Goal: Information Seeking & Learning: Find specific fact

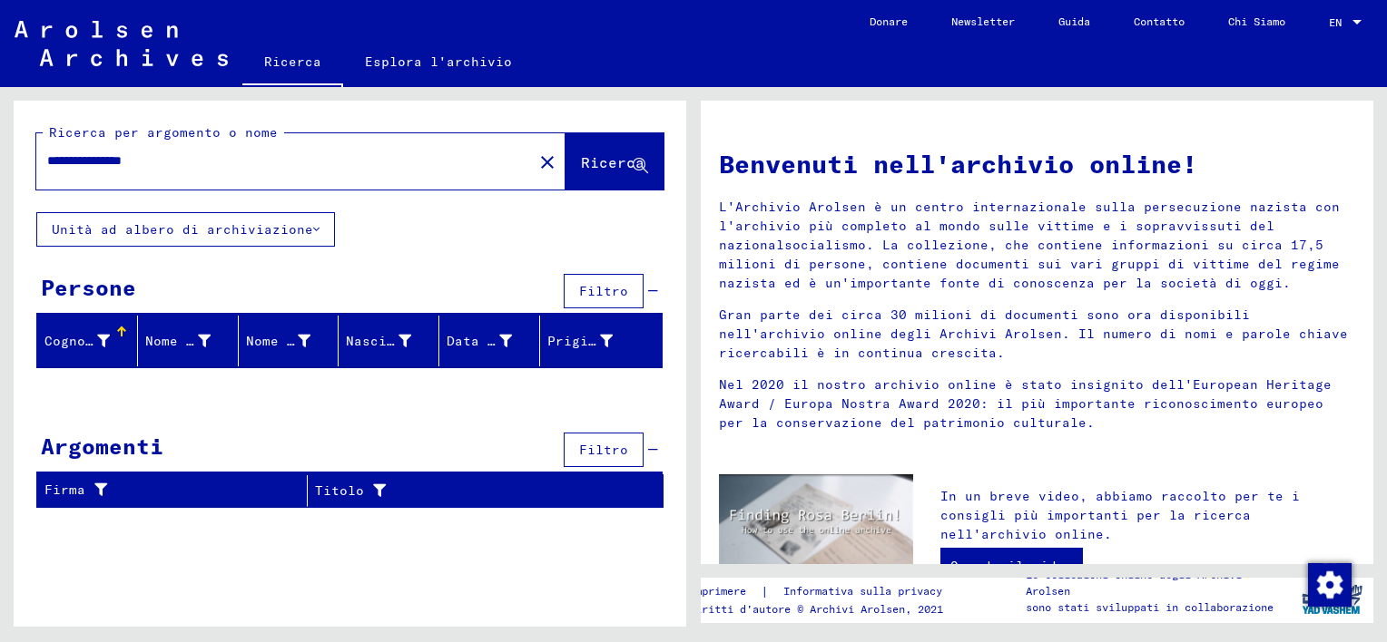
click at [91, 156] on input "**********" at bounding box center [279, 161] width 464 height 19
type input "**********"
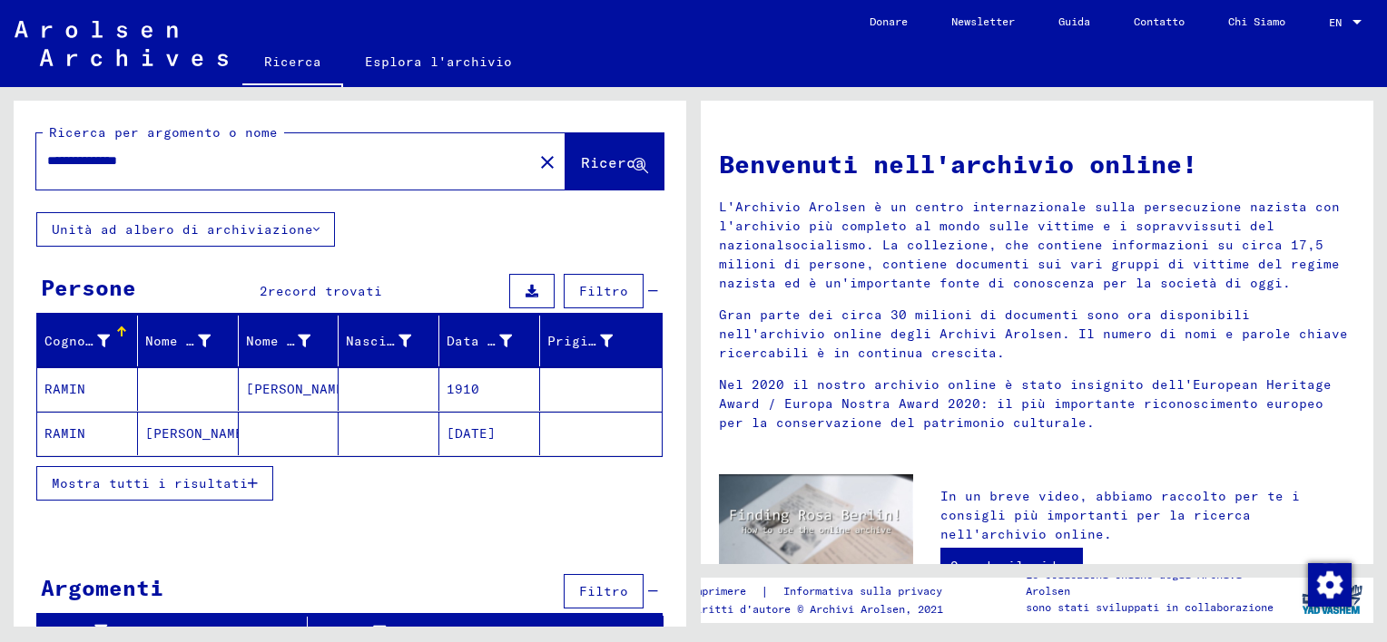
click at [290, 392] on mat-cell "[PERSON_NAME]" at bounding box center [289, 390] width 101 height 44
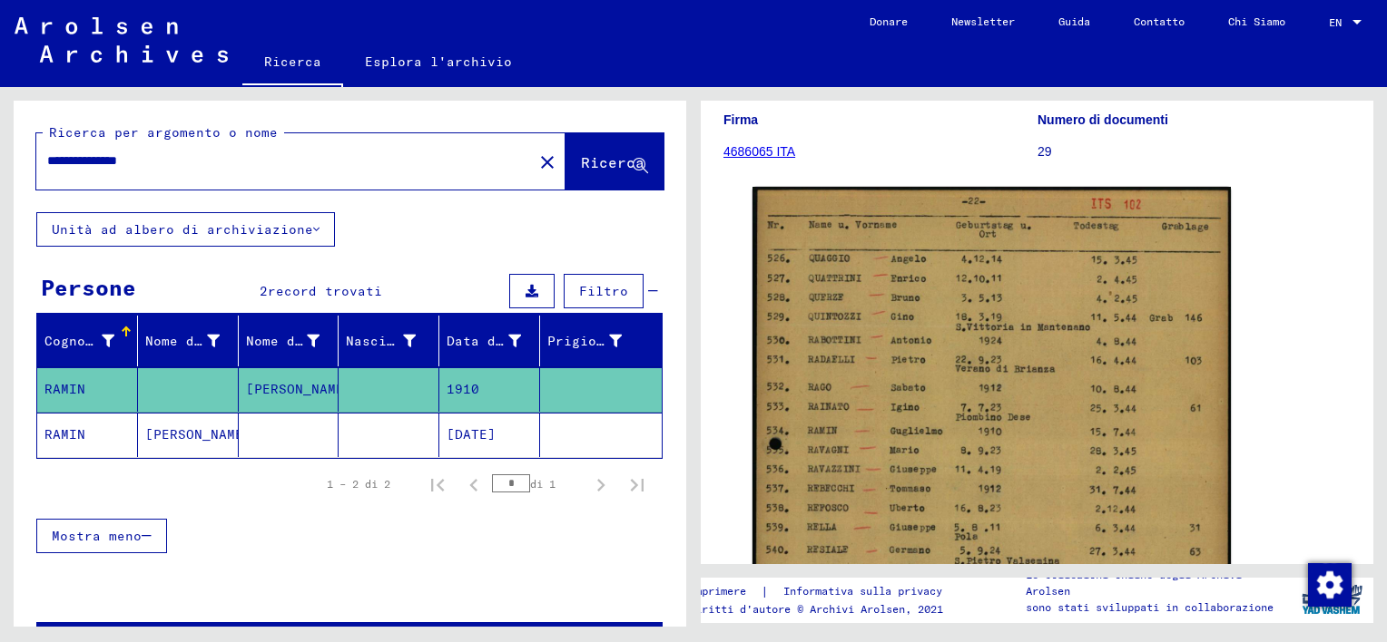
scroll to position [272, 0]
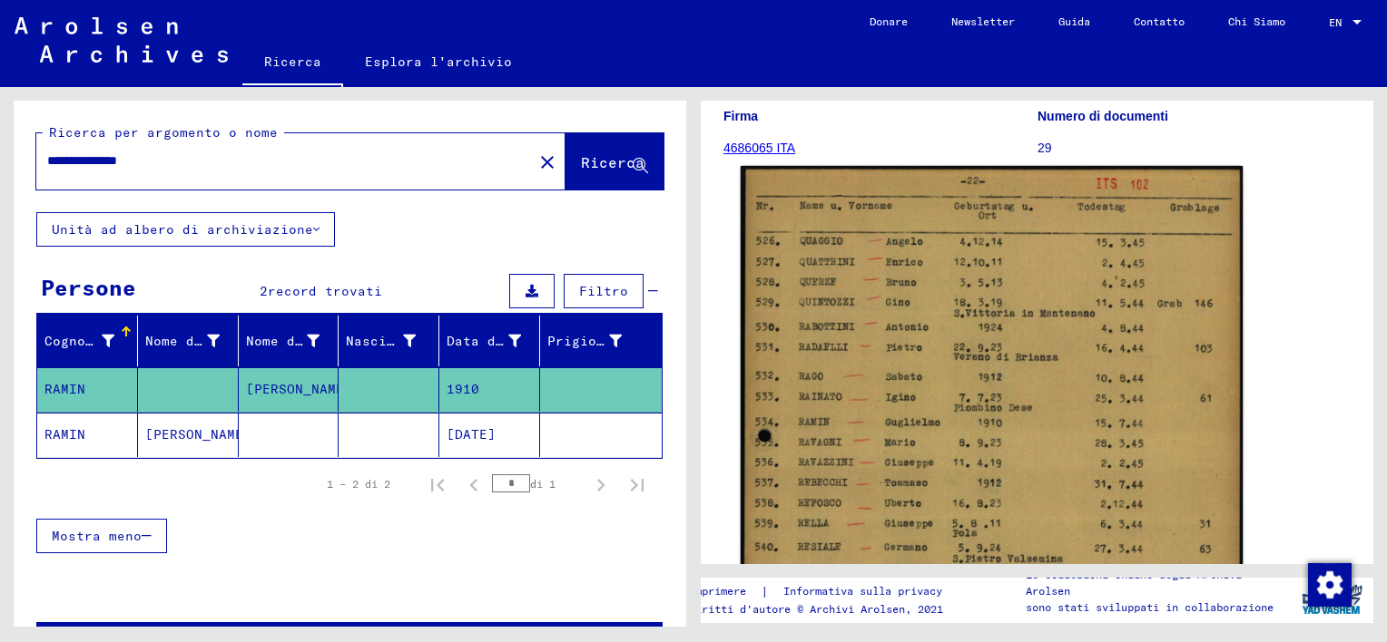
click at [991, 355] on img at bounding box center [992, 521] width 502 height 711
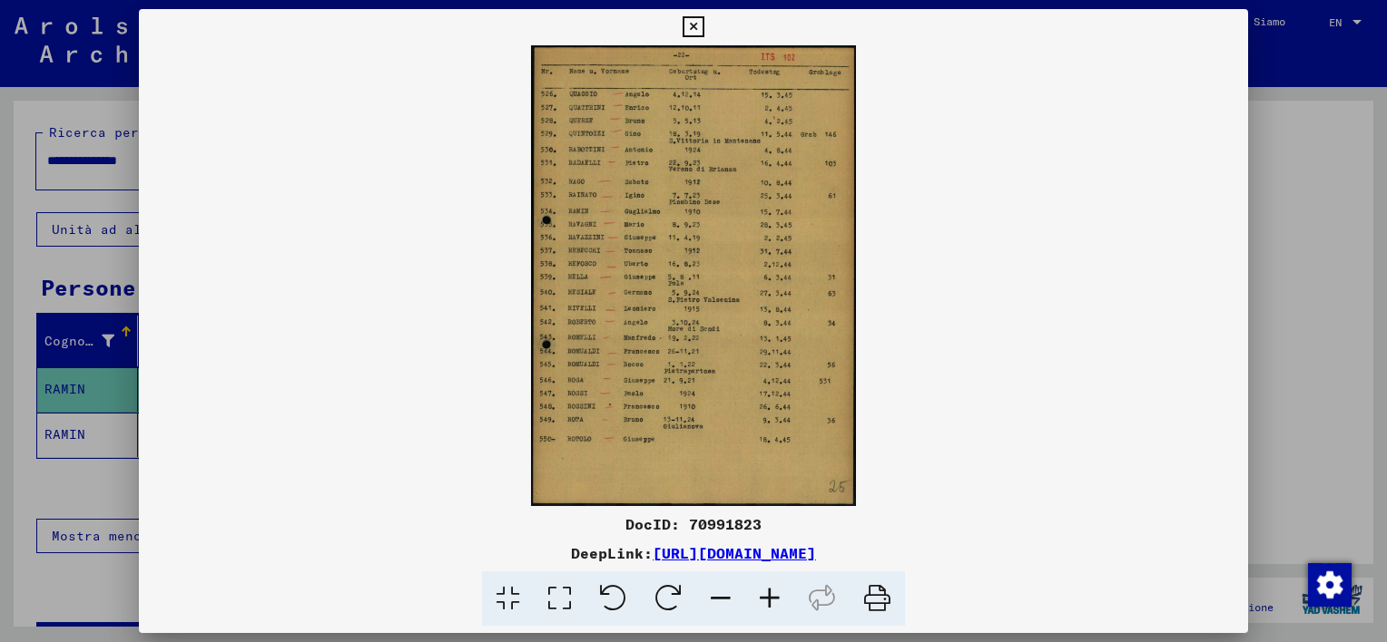
click at [882, 602] on icon at bounding box center [876, 599] width 55 height 55
click at [690, 25] on icon at bounding box center [692, 27] width 21 height 22
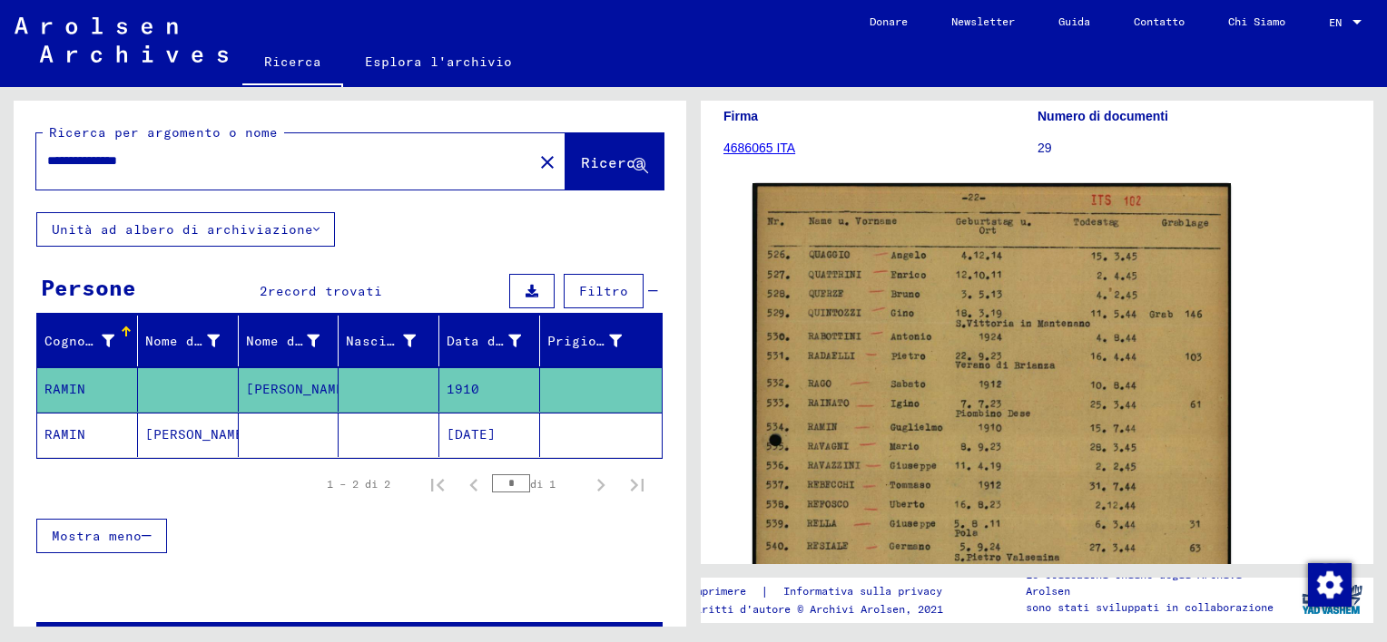
click at [171, 437] on mat-cell "[PERSON_NAME]" at bounding box center [188, 435] width 101 height 44
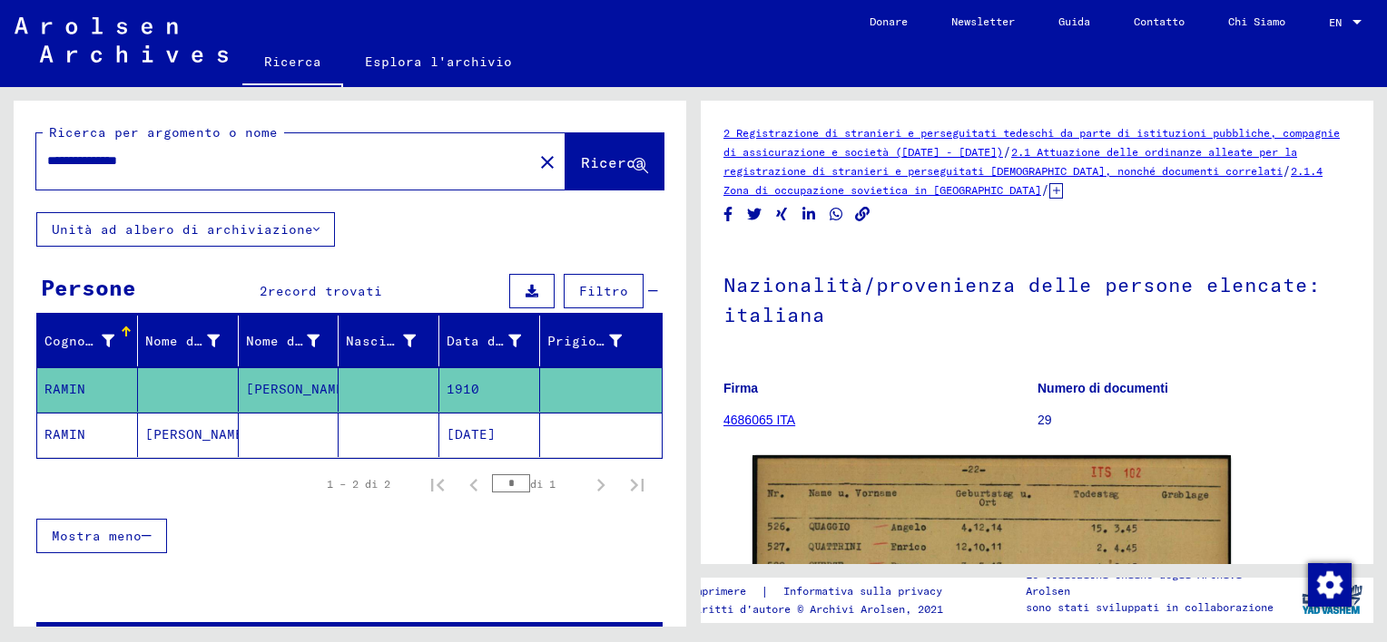
click at [171, 437] on mat-cell "[PERSON_NAME]" at bounding box center [188, 435] width 101 height 44
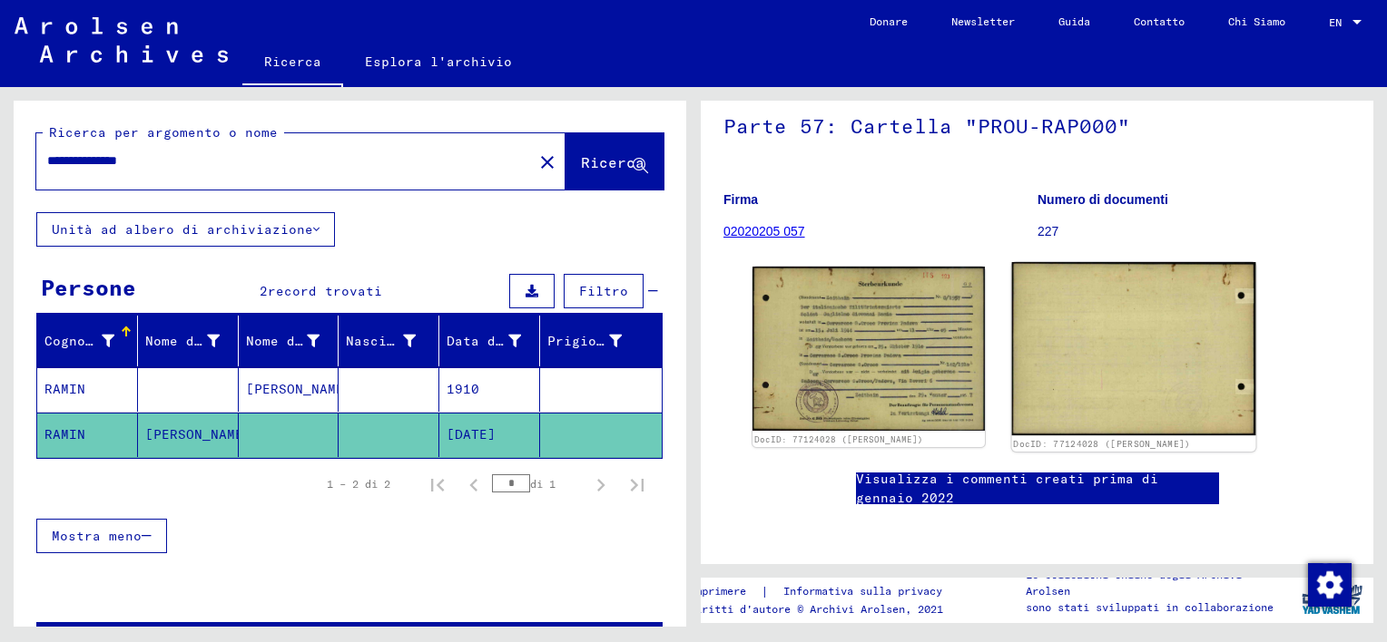
scroll to position [186, 0]
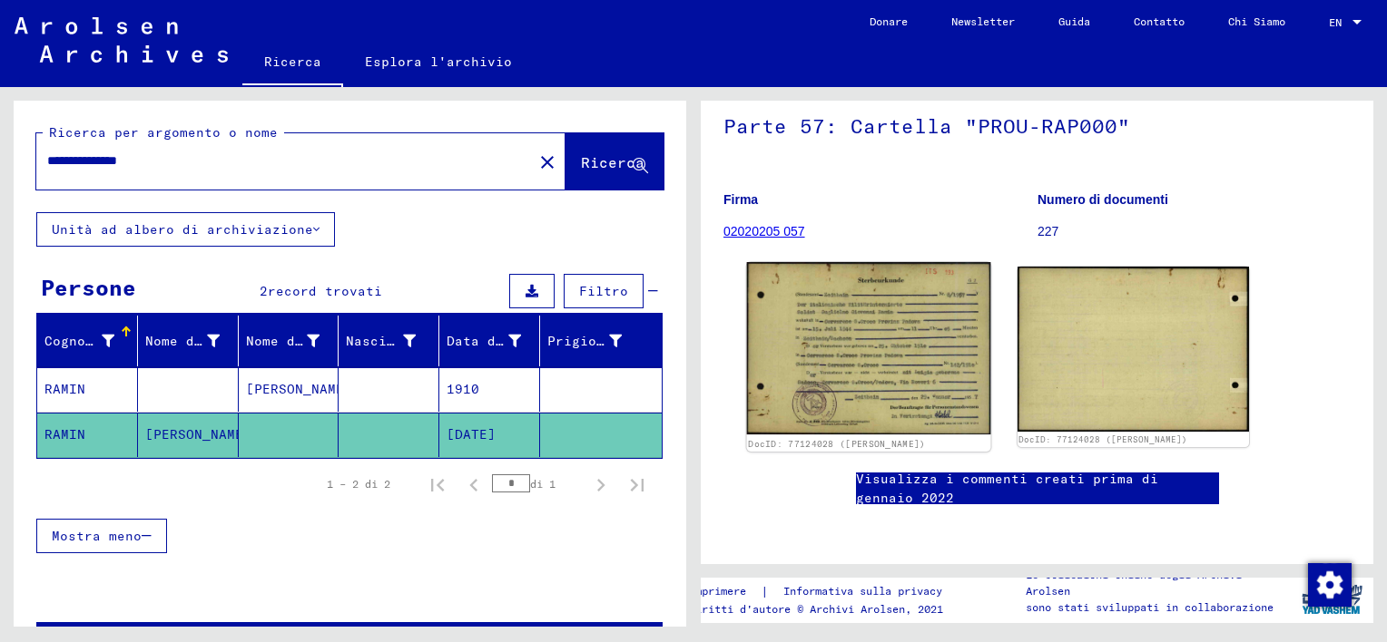
click at [876, 337] on img at bounding box center [868, 348] width 243 height 172
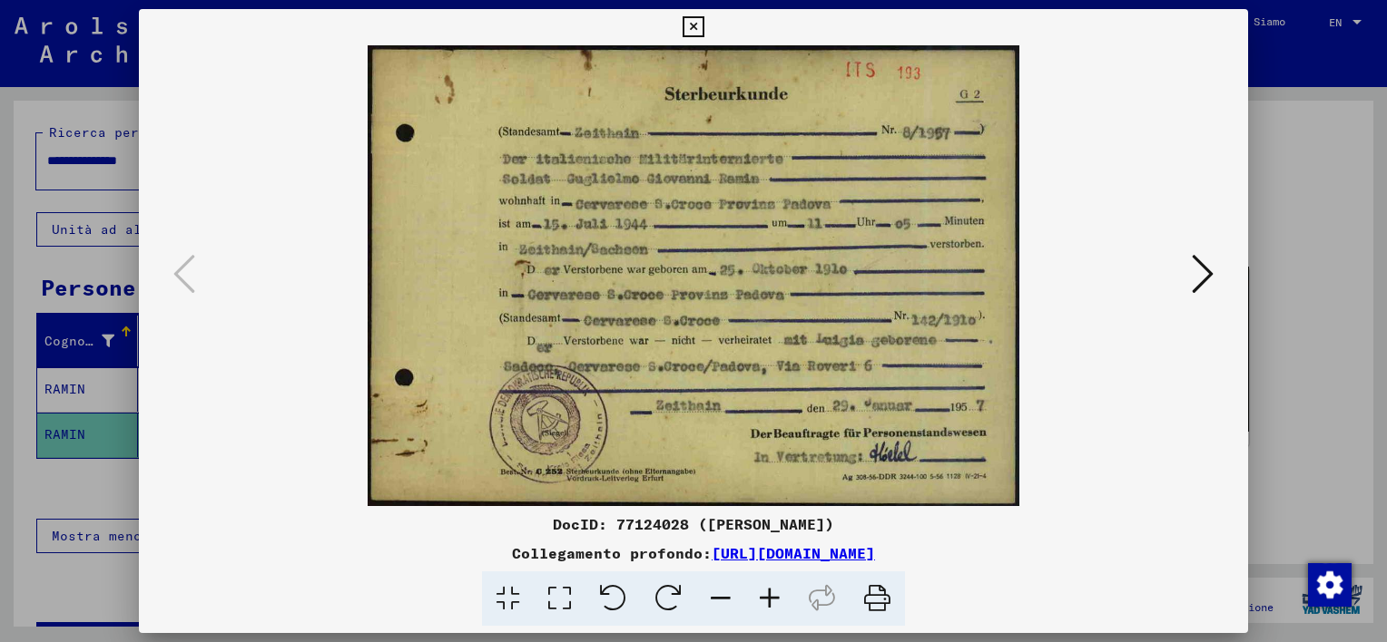
click at [875, 603] on icon at bounding box center [876, 599] width 55 height 55
